Goal: Find specific page/section: Find specific page/section

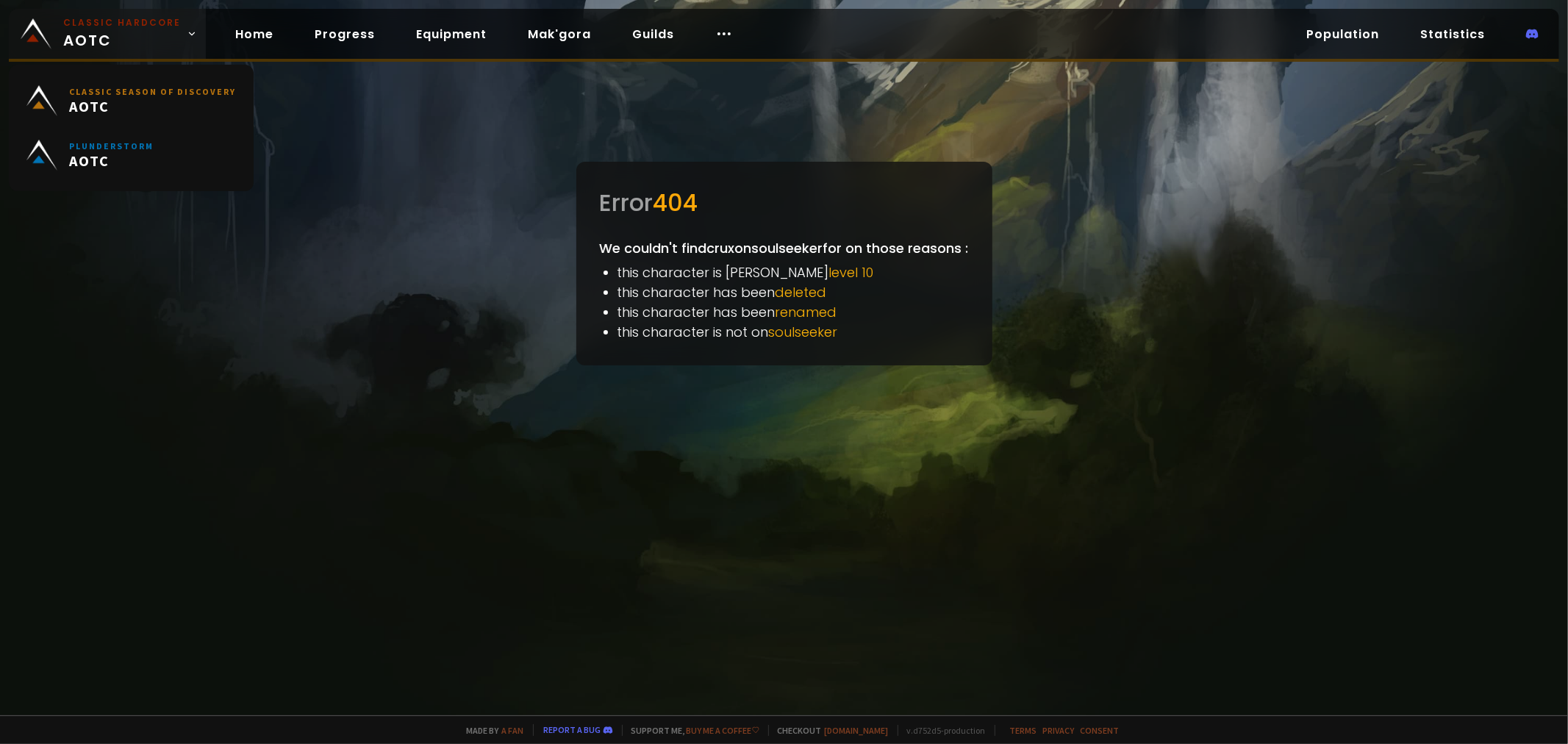
click at [52, 22] on link "Classic Hardcore AOTC" at bounding box center [107, 34] width 197 height 50
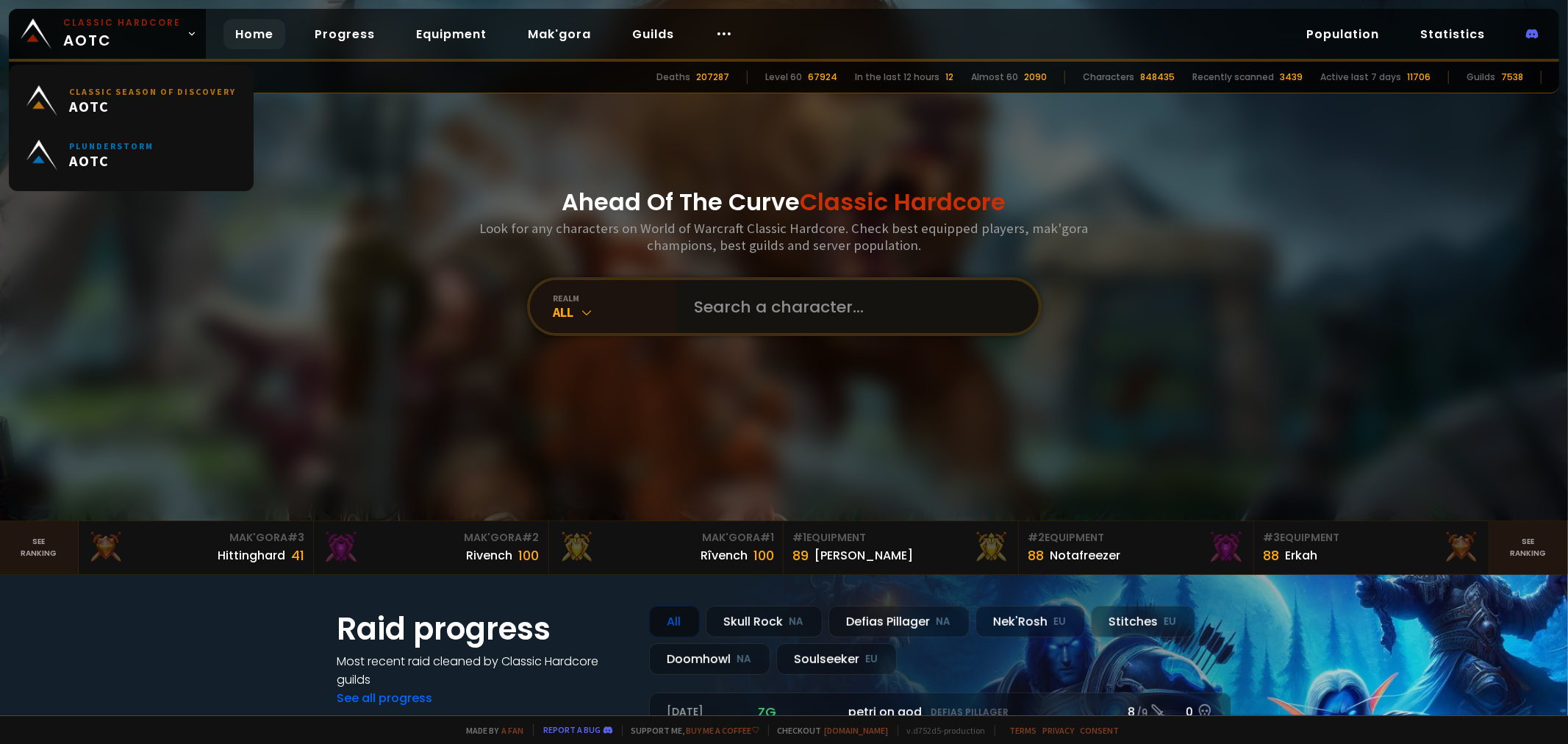
click at [743, 317] on input "text" at bounding box center [853, 306] width 335 height 53
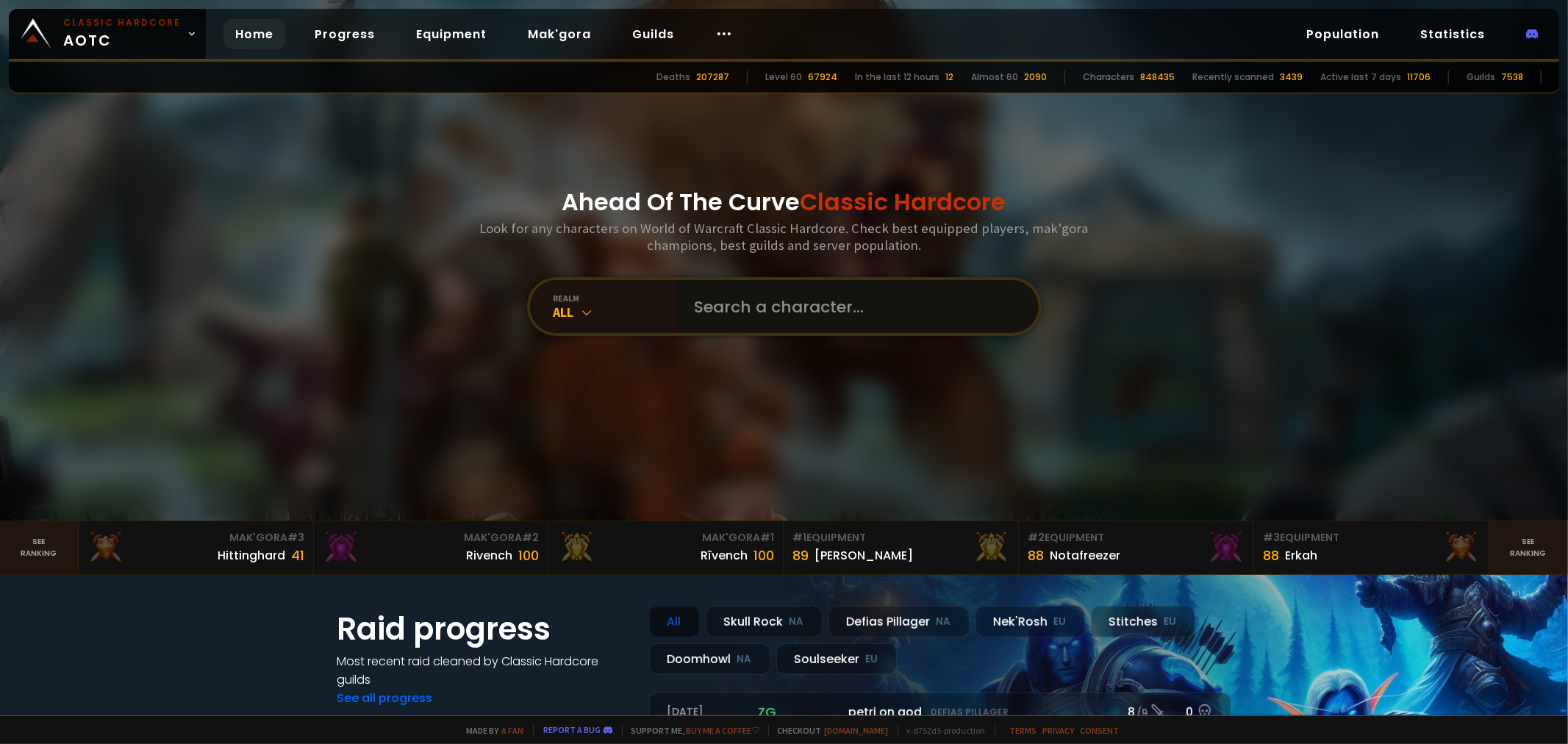
click at [758, 306] on input "text" at bounding box center [853, 306] width 335 height 53
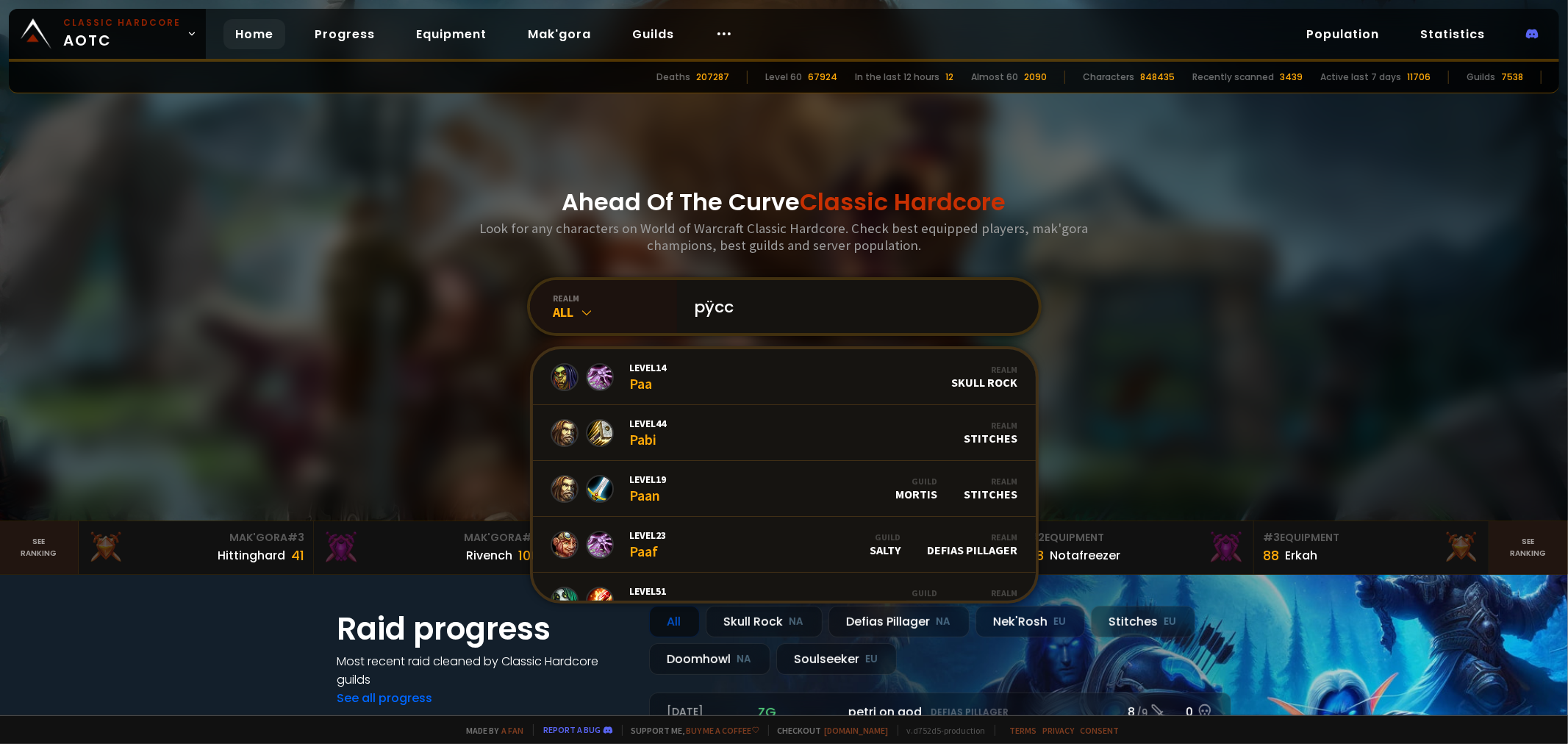
type input "pÿccb"
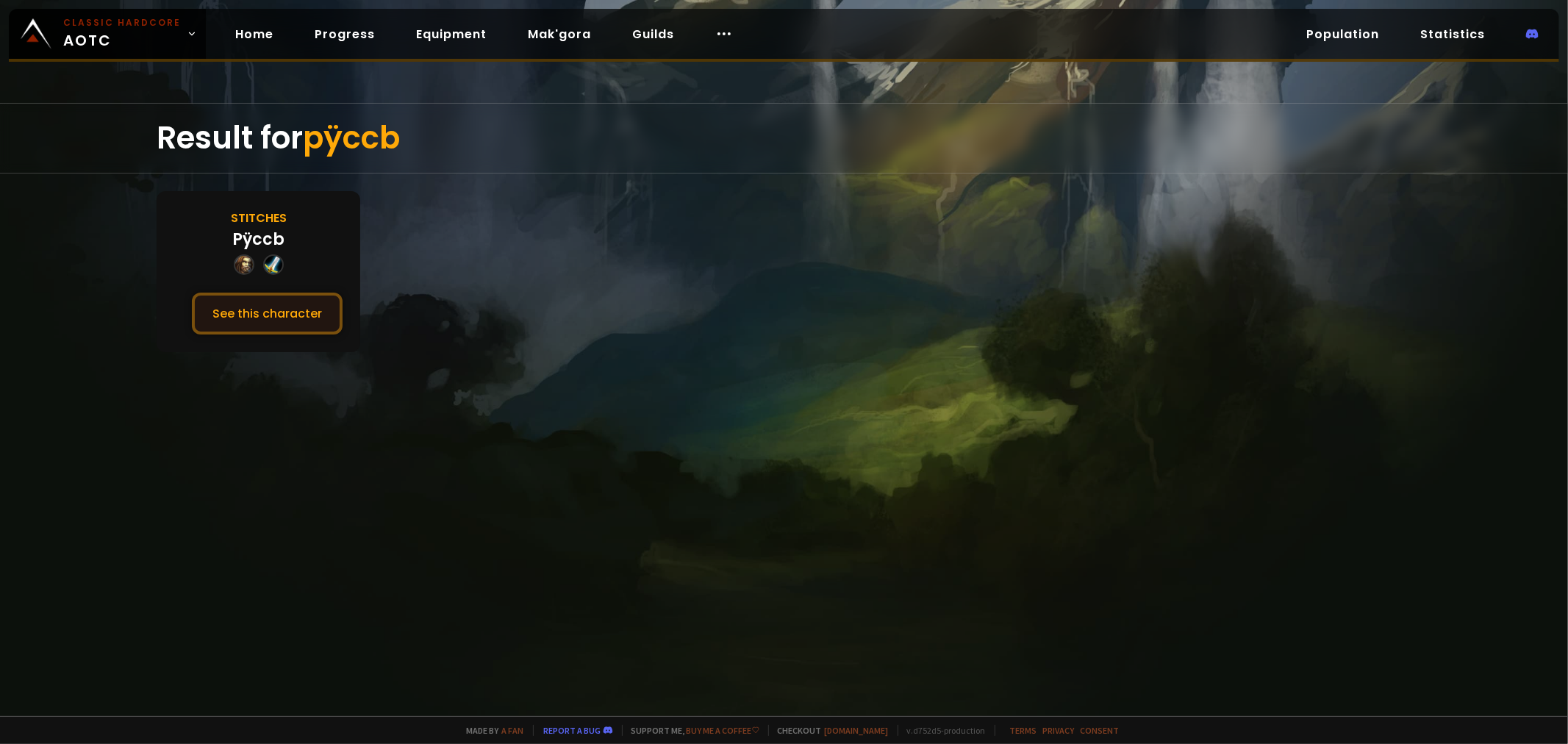
click at [257, 314] on button "See this character" at bounding box center [267, 313] width 151 height 42
